Goal: Find specific page/section: Find specific page/section

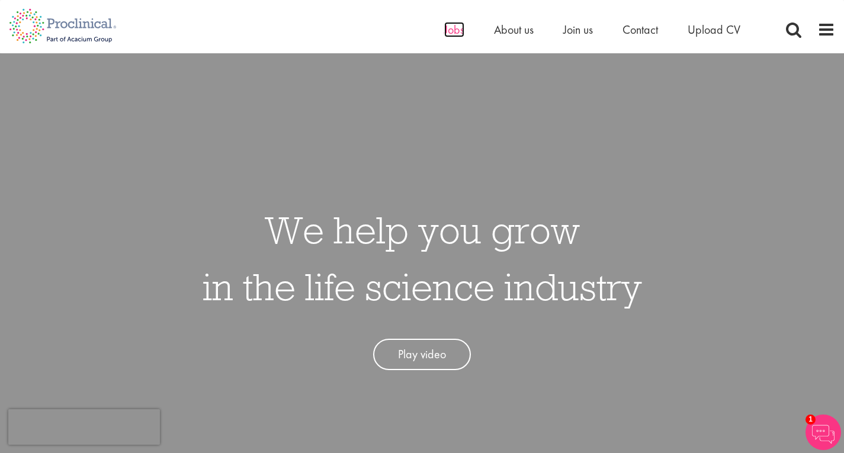
click at [450, 28] on span "Jobs" at bounding box center [454, 29] width 20 height 15
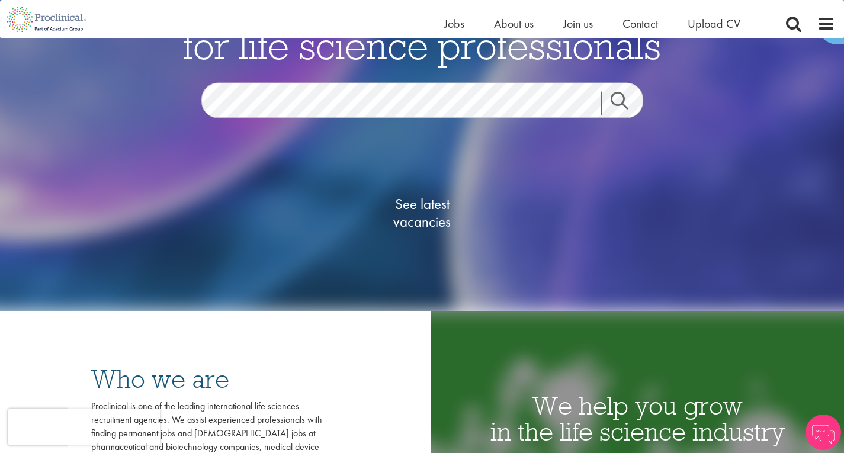
scroll to position [118, 0]
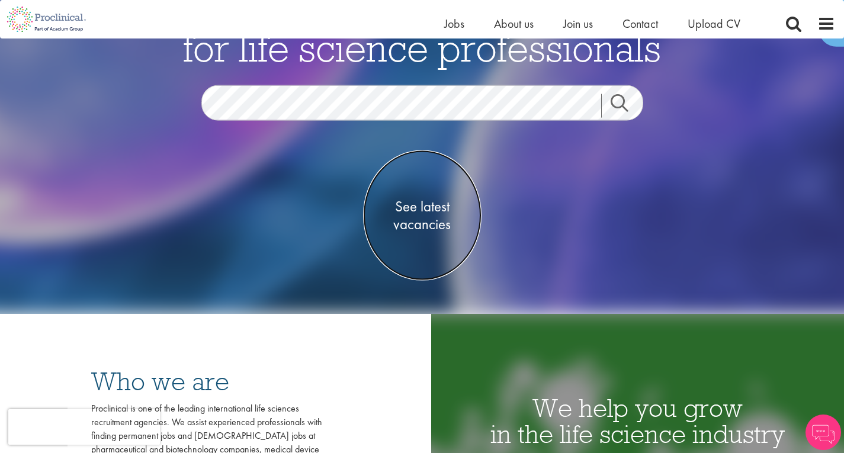
click at [426, 221] on span "See latest vacancies" at bounding box center [422, 215] width 118 height 36
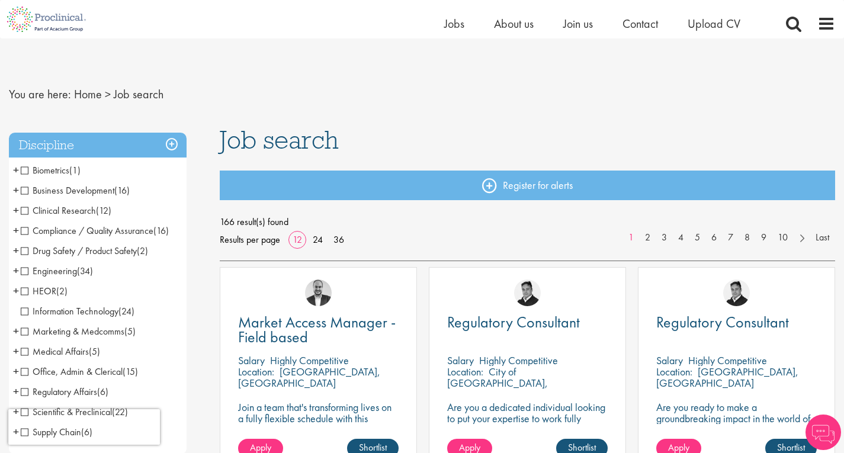
scroll to position [118, 0]
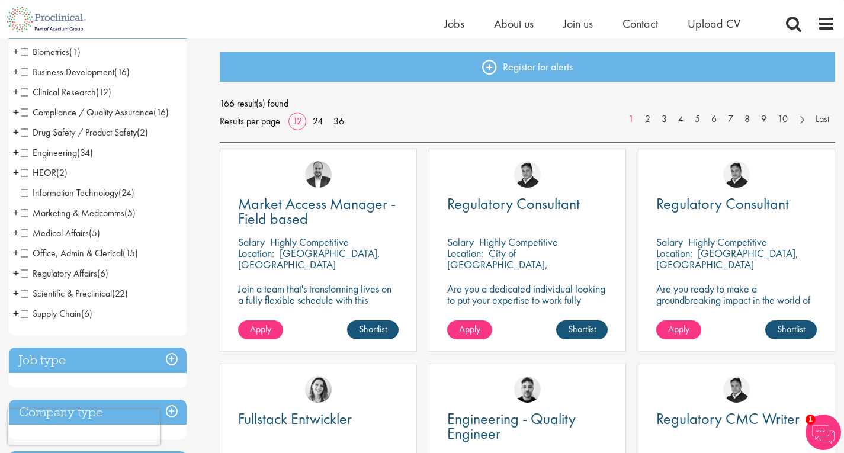
click at [27, 296] on span "Scientific & Preclinical" at bounding box center [66, 293] width 91 height 12
